Goal: Information Seeking & Learning: Learn about a topic

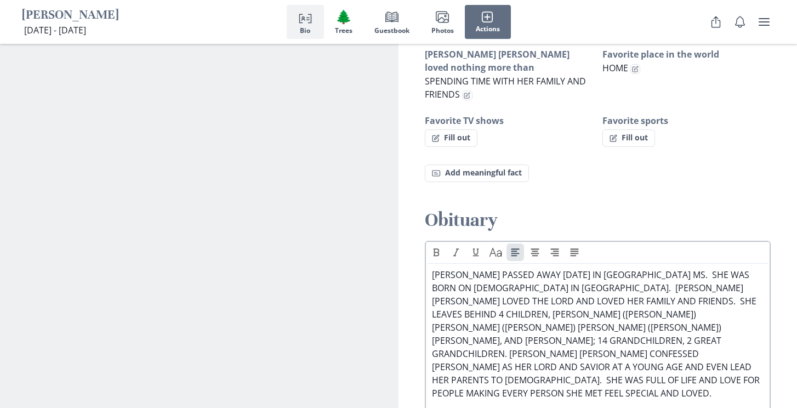
click at [570, 268] on p "[PERSON_NAME] PASSED AWAY [DATE] IN [GEOGRAPHIC_DATA] MS. SHE WAS BORN ON [DEMO…" at bounding box center [598, 334] width 332 height 132
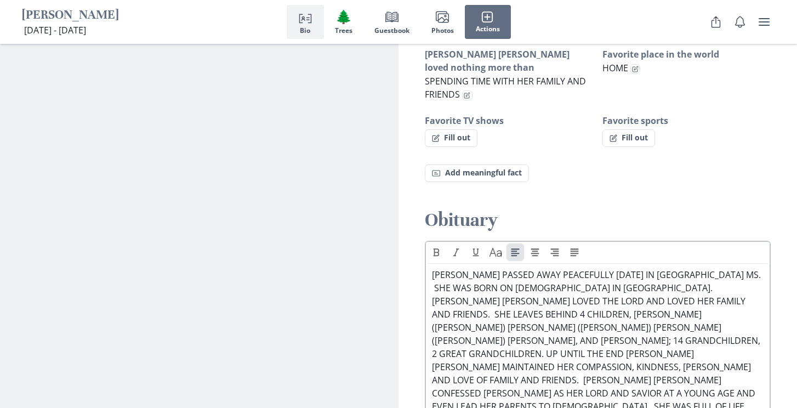
scroll to position [1029, 0]
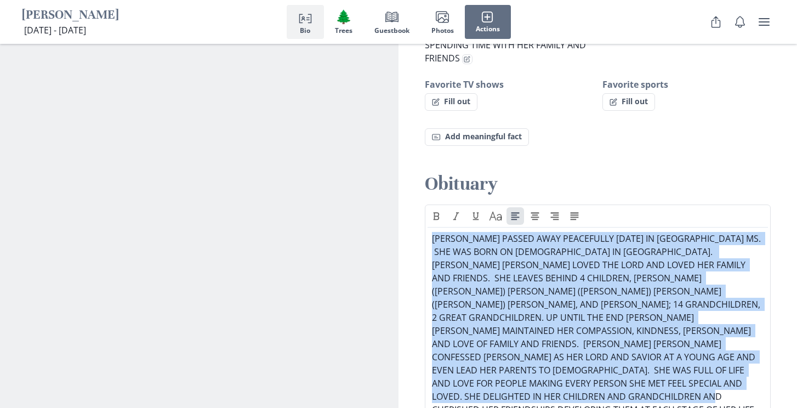
drag, startPoint x: 599, startPoint y: 303, endPoint x: 393, endPoint y: 132, distance: 267.9
copy p "[PERSON_NAME] PASSED AWAY PEACEFULLY [DATE] IN [GEOGRAPHIC_DATA] MS. SHE WAS BO…"
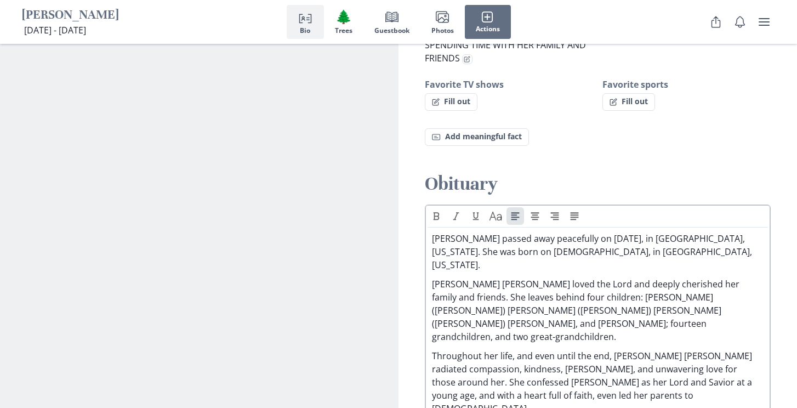
click at [432, 232] on div "[PERSON_NAME] passed away peacefully on [DATE], in [GEOGRAPHIC_DATA], [US_STATE…" at bounding box center [598, 379] width 341 height 294
click at [432, 277] on p "[PERSON_NAME] [PERSON_NAME] loved the Lord and deeply cherished her family and …" at bounding box center [598, 310] width 332 height 66
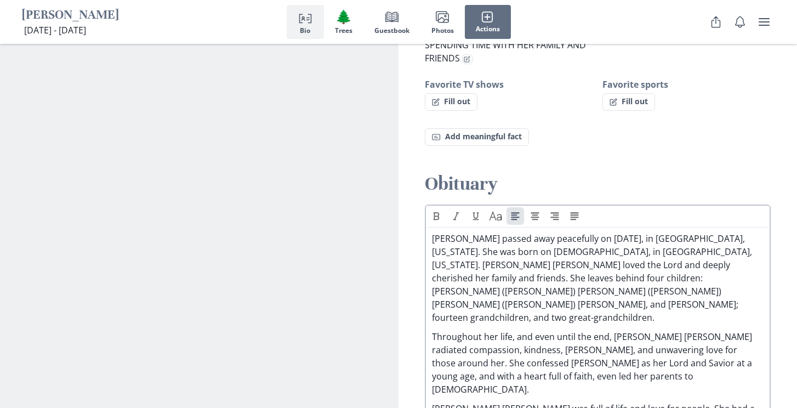
click at [434, 330] on p "Throughout her life, and even until the end, [PERSON_NAME] [PERSON_NAME] radiat…" at bounding box center [598, 363] width 332 height 66
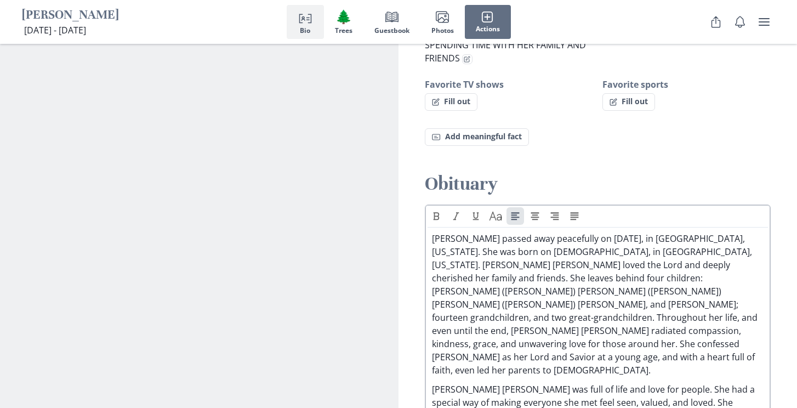
click at [431, 275] on div "[PERSON_NAME] passed away peacefully on [DATE], in [GEOGRAPHIC_DATA], [US_STATE…" at bounding box center [598, 360] width 341 height 256
click at [433, 383] on p "[PERSON_NAME] [PERSON_NAME] was full of life and love for people. She had a spe…" at bounding box center [598, 409] width 332 height 53
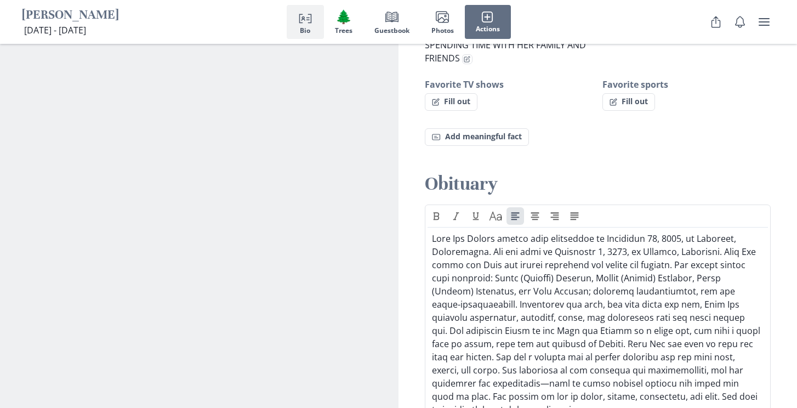
click at [558, 319] on p at bounding box center [598, 324] width 332 height 184
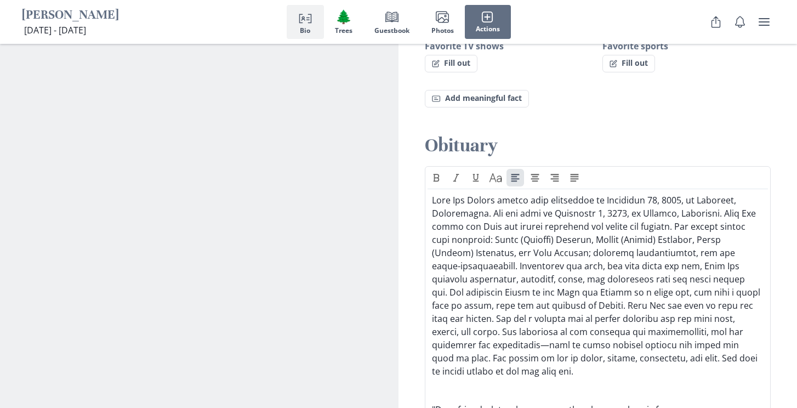
scroll to position [1053, 0]
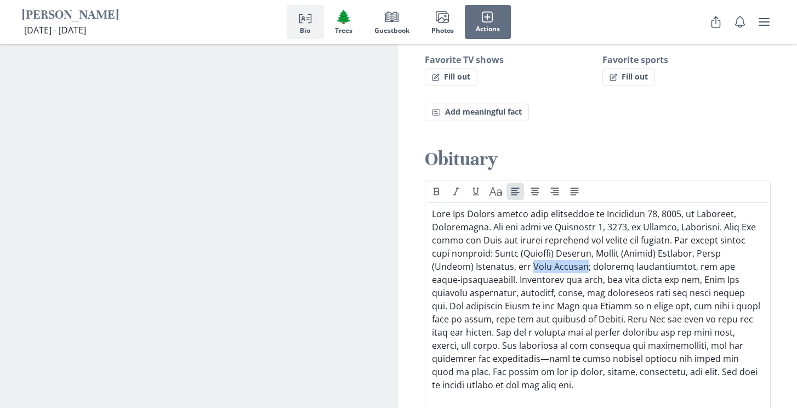
drag, startPoint x: 589, startPoint y: 177, endPoint x: 536, endPoint y: 175, distance: 53.7
click at [536, 207] on p at bounding box center [598, 299] width 332 height 184
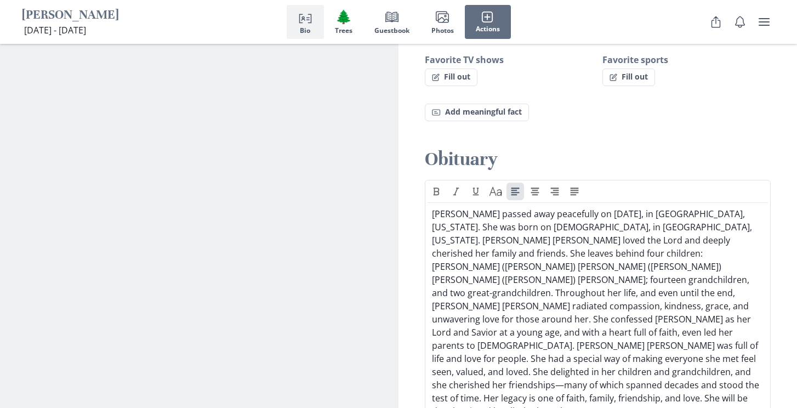
click at [730, 207] on p "[PERSON_NAME] passed away peacefully on [DATE], in [GEOGRAPHIC_DATA], [US_STATE…" at bounding box center [598, 312] width 332 height 211
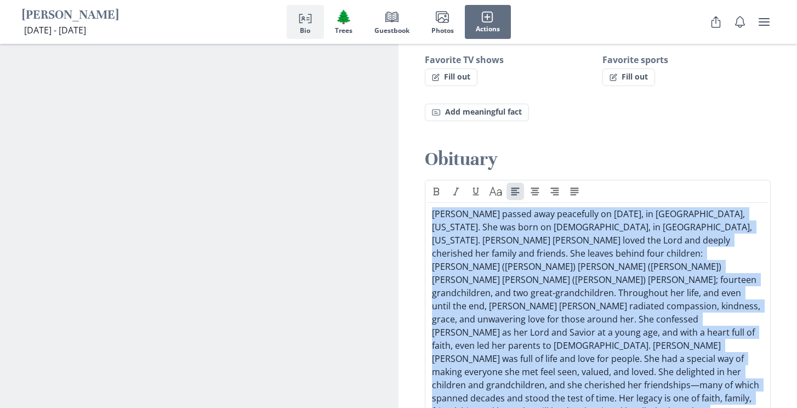
drag, startPoint x: 695, startPoint y: 350, endPoint x: 416, endPoint y: 121, distance: 361.5
click at [416, 147] on div "Obituary Text Caps "Dear friends, let us love one another, because love is from…" at bounding box center [598, 360] width 399 height 427
copy div "Lore Ips Dolors ametco adip elitseddoe te Incididun 45, 3006, ut Laboreet, Dolo…"
